Goal: Information Seeking & Learning: Learn about a topic

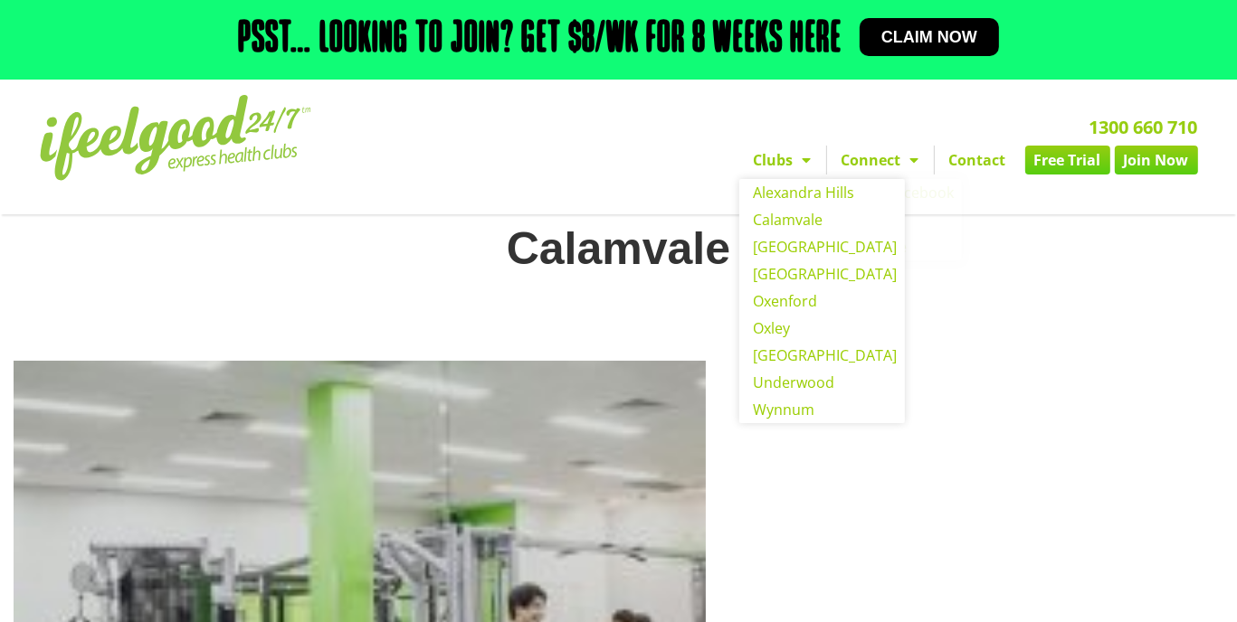
click at [804, 168] on span "Menu" at bounding box center [802, 160] width 18 height 33
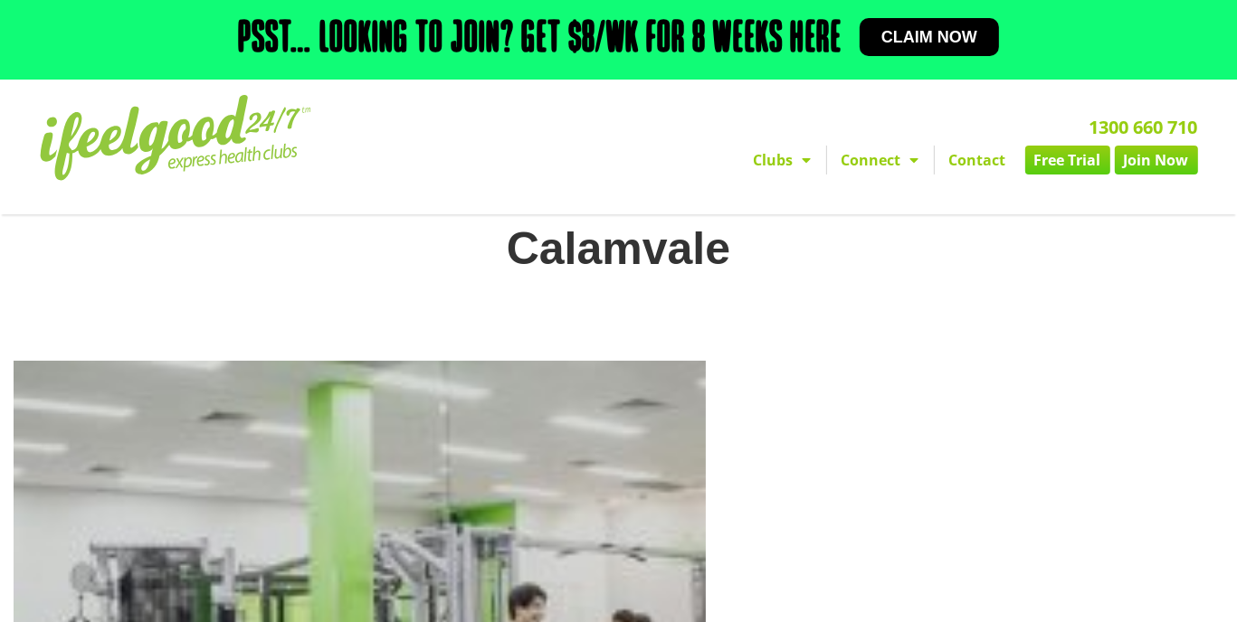
click at [804, 168] on span "Menu" at bounding box center [802, 160] width 18 height 33
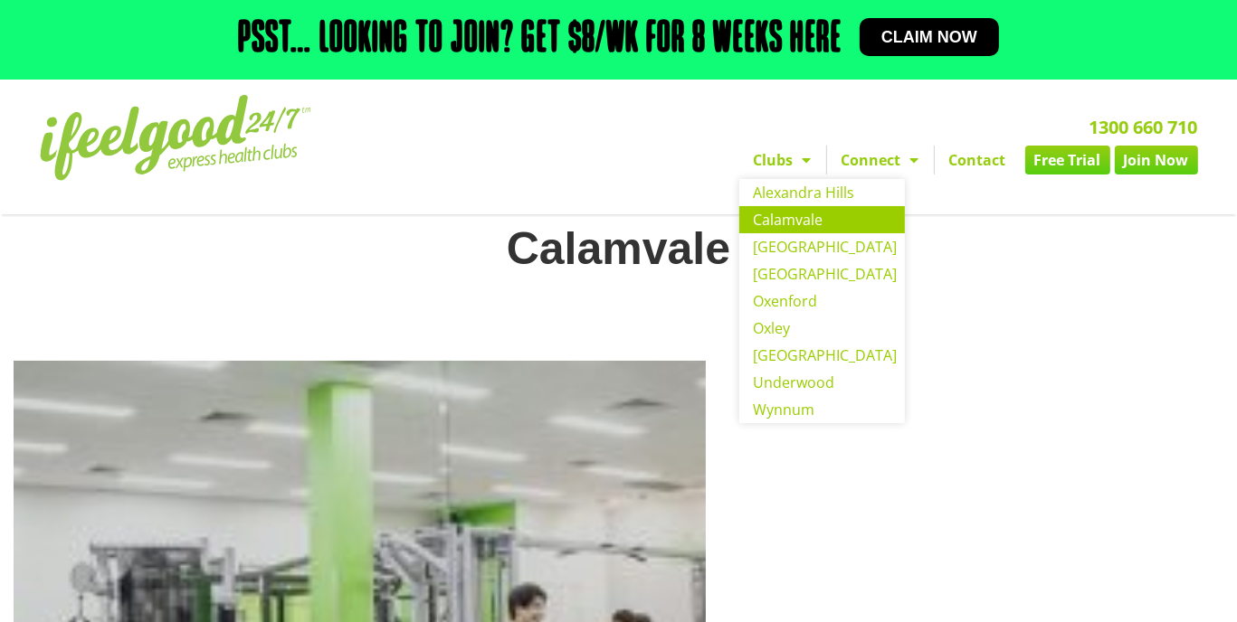
click at [765, 227] on link "Calamvale" at bounding box center [822, 219] width 166 height 27
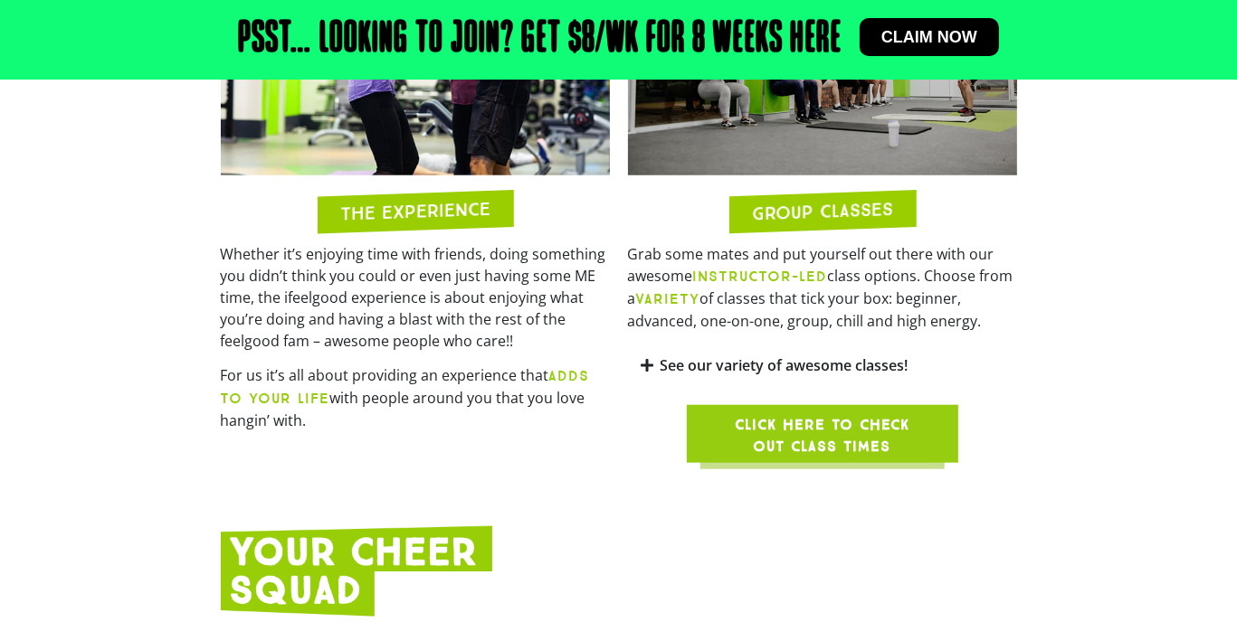
scroll to position [1632, 0]
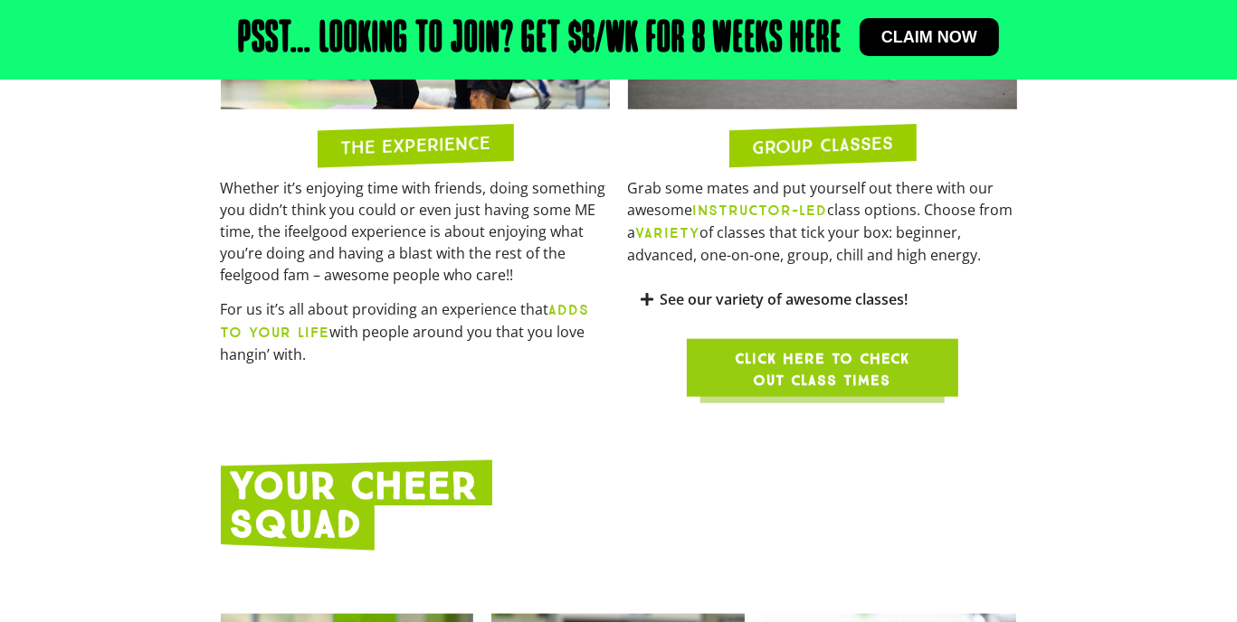
click at [651, 292] on icon at bounding box center [647, 299] width 13 height 14
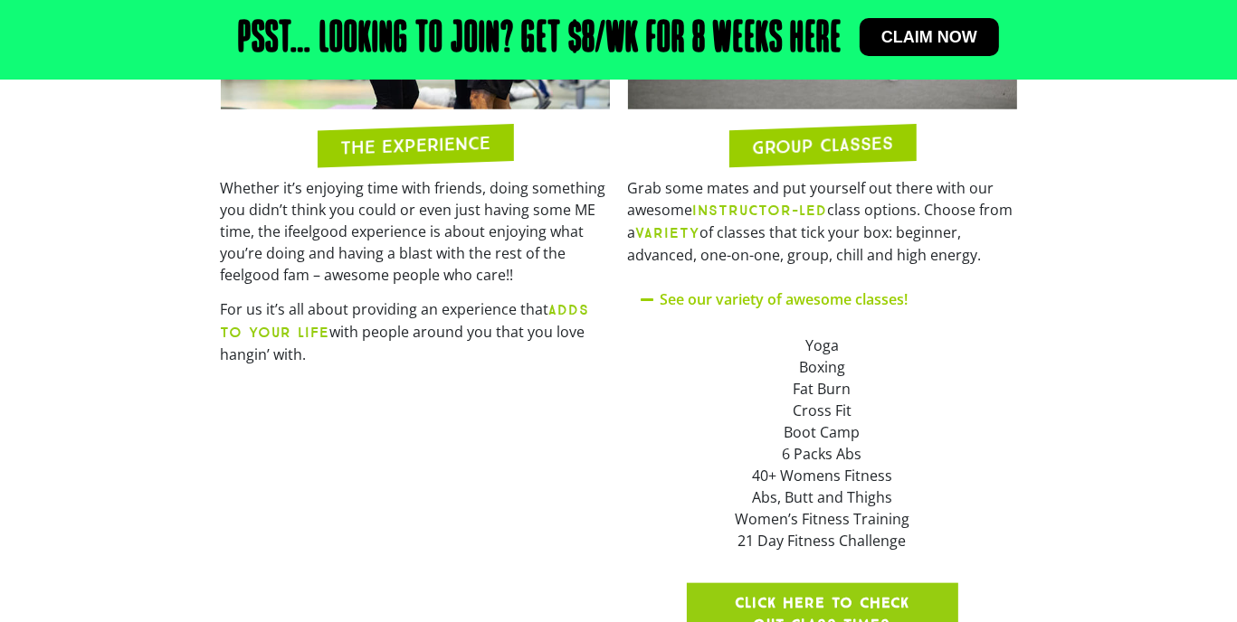
click at [812, 134] on h2 "GROUP CLASSES" at bounding box center [822, 145] width 141 height 23
click at [736, 321] on div "Yoga Boxing Fat Burn Cross Fit Boot Camp 6 Packs Abs 40+ Womens Fitness Abs, Bu…" at bounding box center [822, 443] width 389 height 244
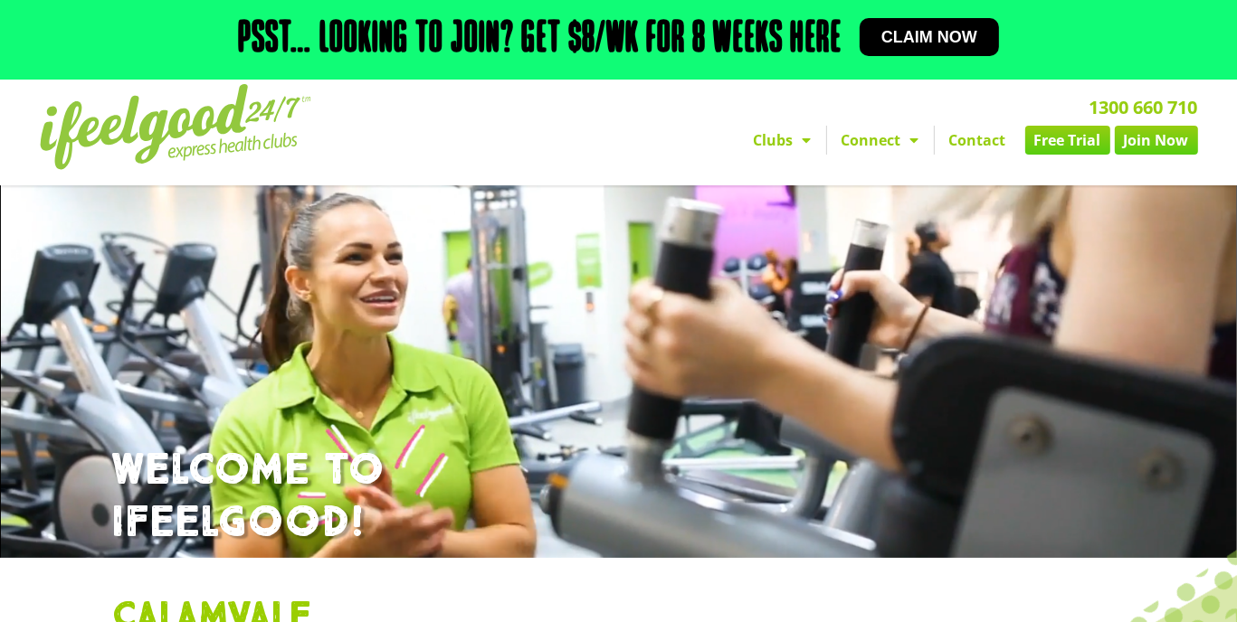
scroll to position [0, 0]
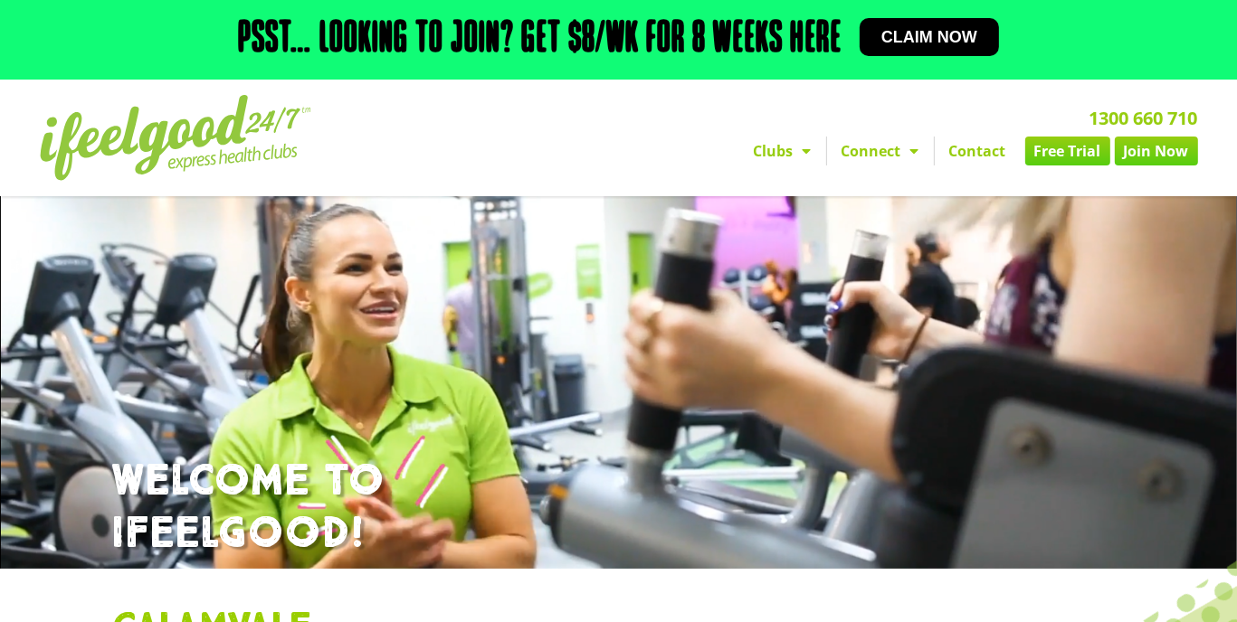
click at [748, 41] on h2 "Psst… Looking to join? Get $8/wk for 8 weeks here" at bounding box center [539, 39] width 603 height 43
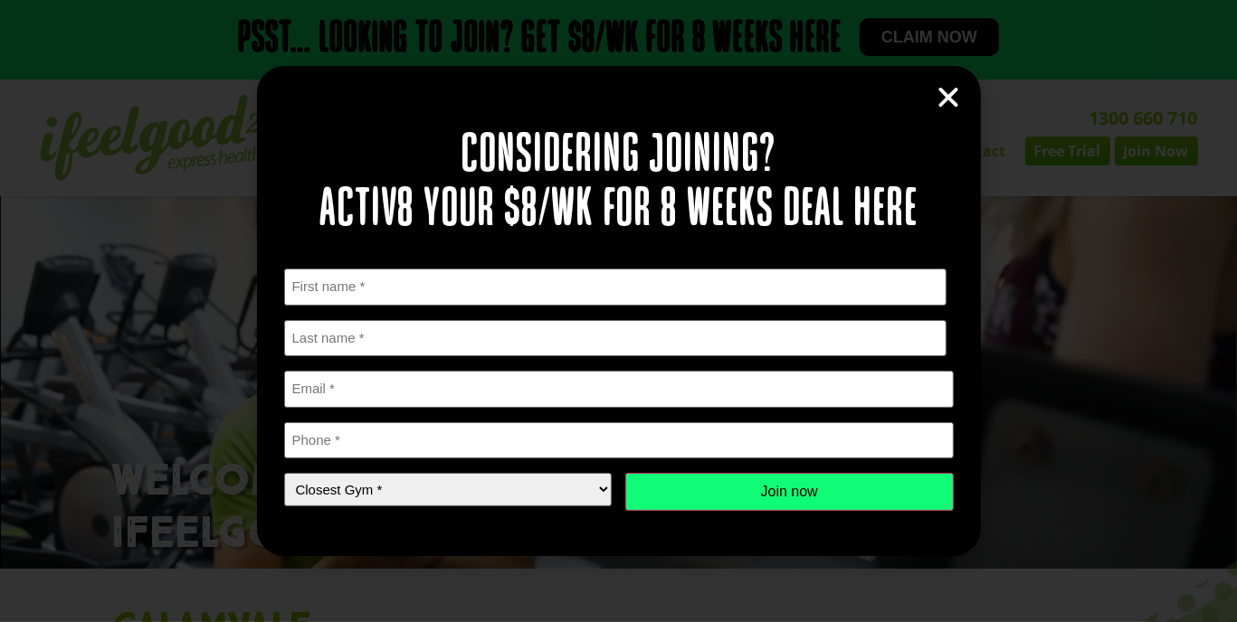
click at [944, 105] on icon "Close" at bounding box center [949, 97] width 27 height 27
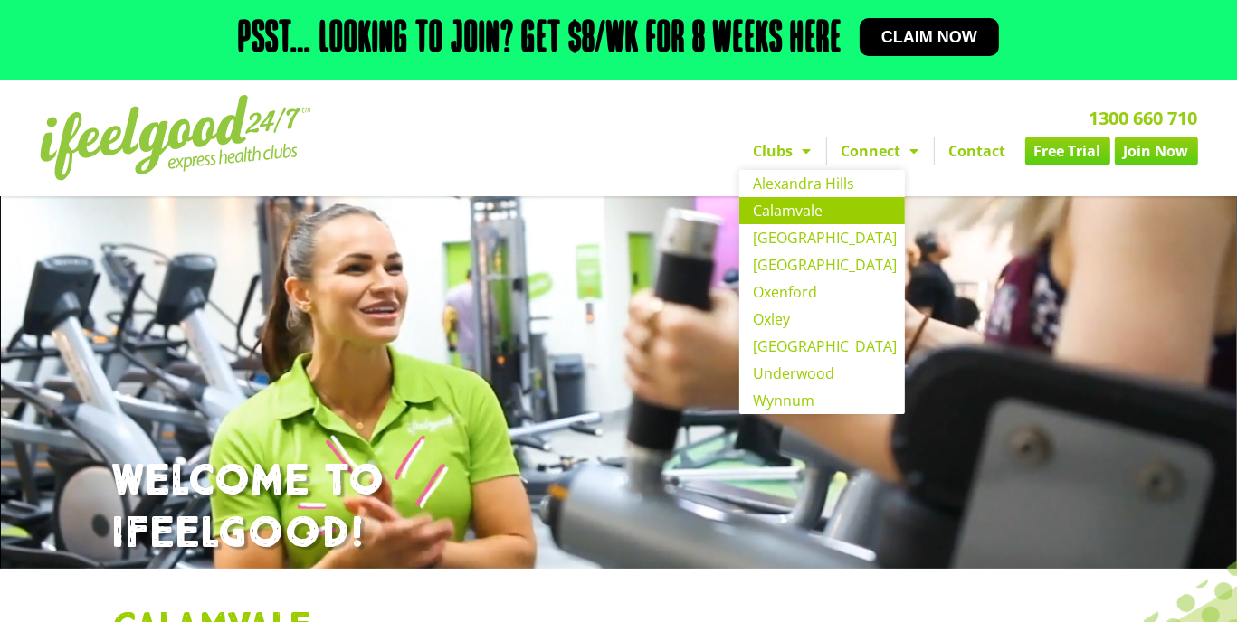
click at [765, 145] on link "Clubs" at bounding box center [782, 151] width 87 height 29
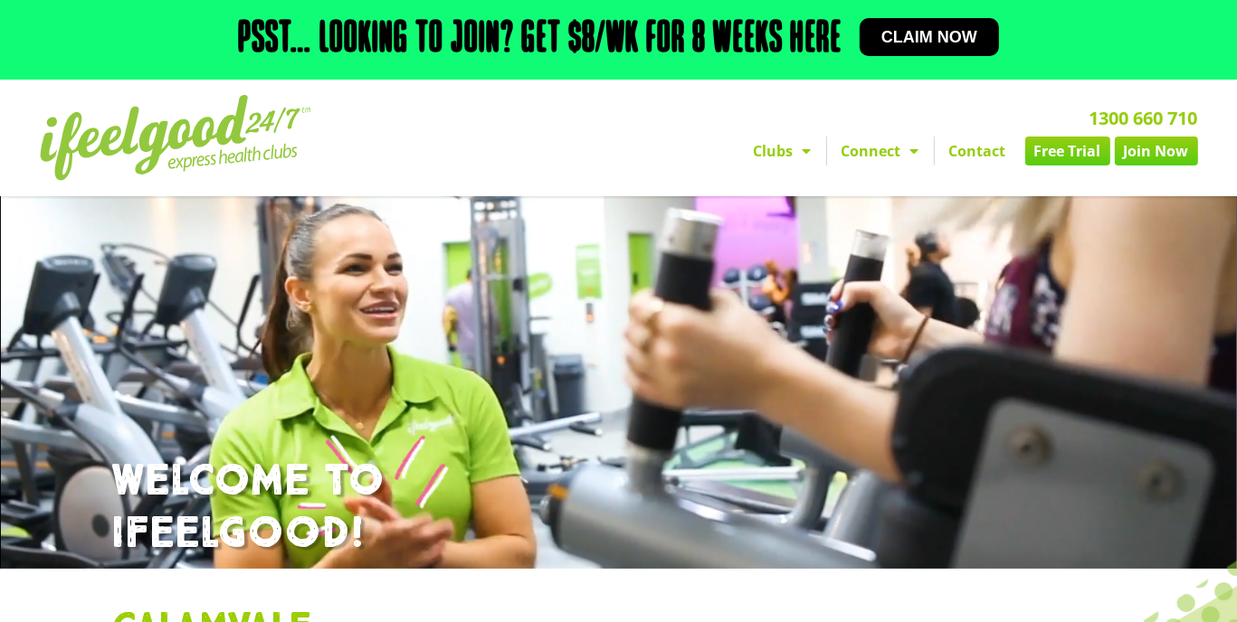
click at [765, 145] on link "Clubs" at bounding box center [782, 151] width 87 height 29
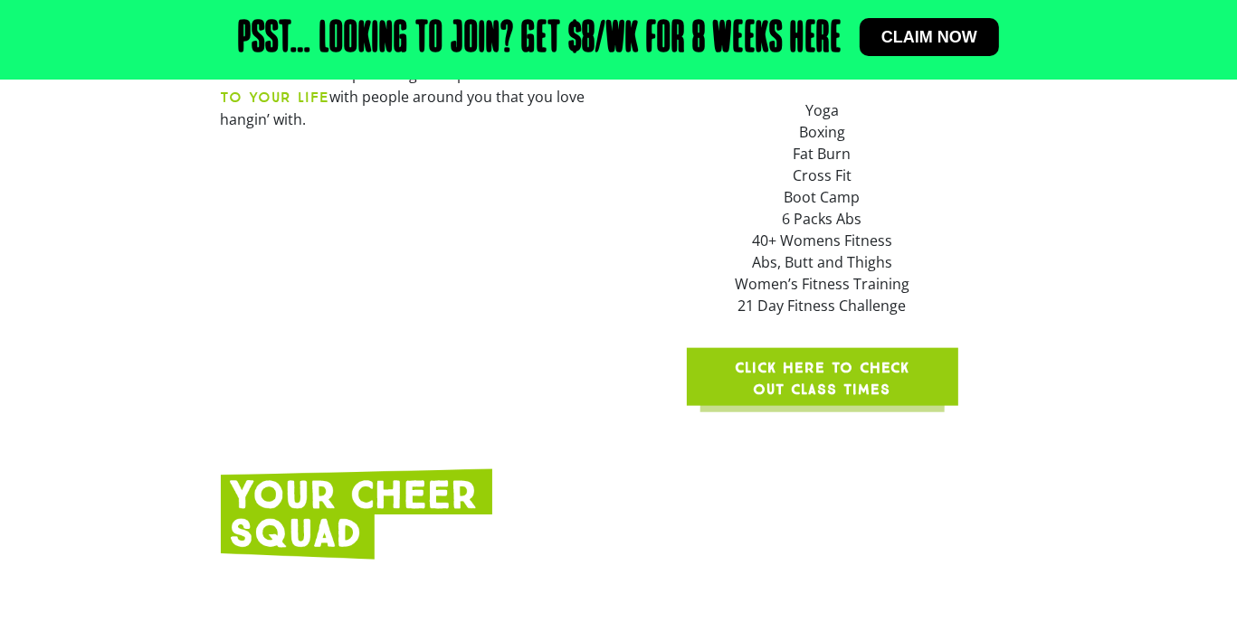
scroll to position [1886, 0]
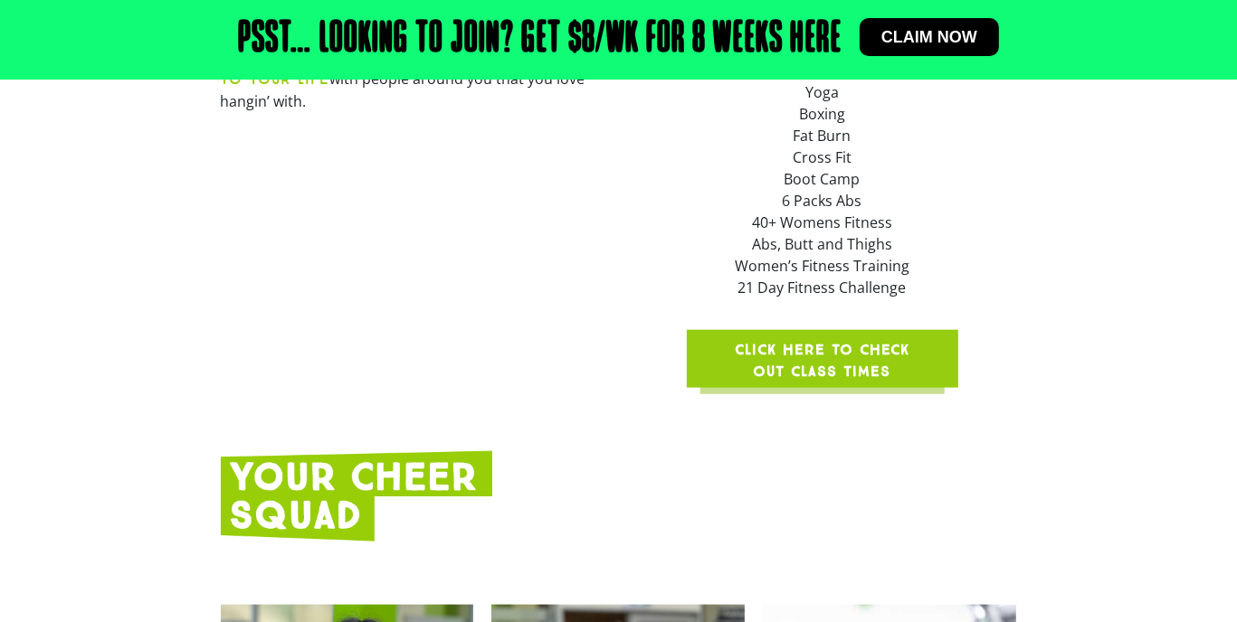
click at [755, 339] on span "Click here to check out class times" at bounding box center [822, 360] width 185 height 43
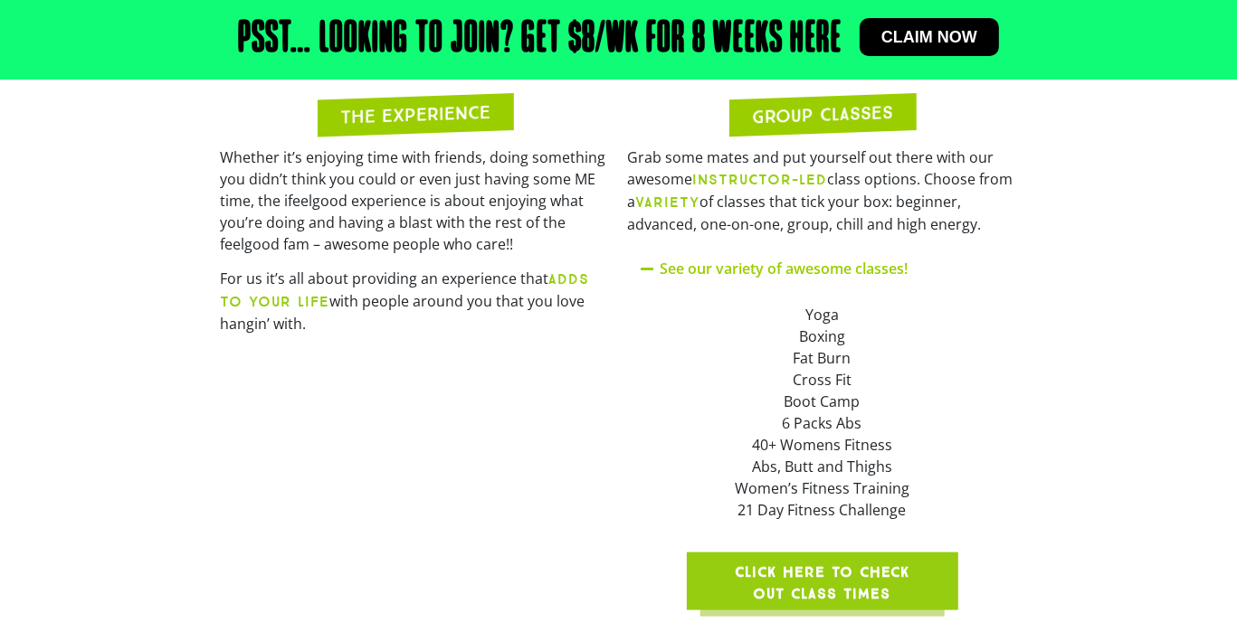
scroll to position [1667, 0]
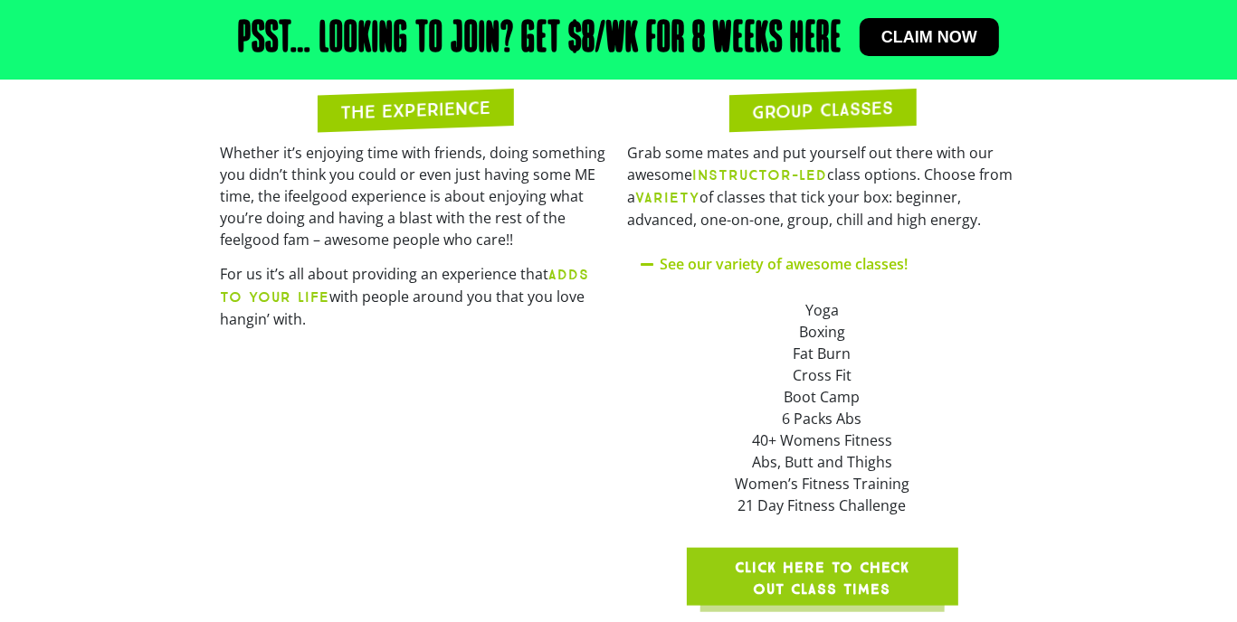
click at [803, 557] on span "Click here to check out class times" at bounding box center [822, 578] width 185 height 43
